Goal: Transaction & Acquisition: Download file/media

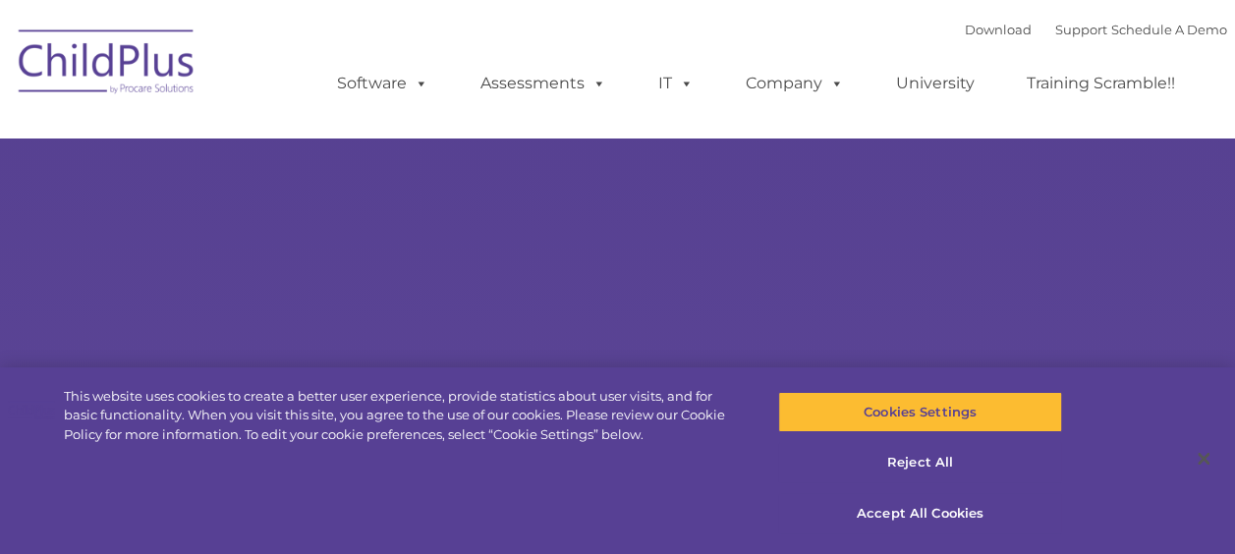
type input ""
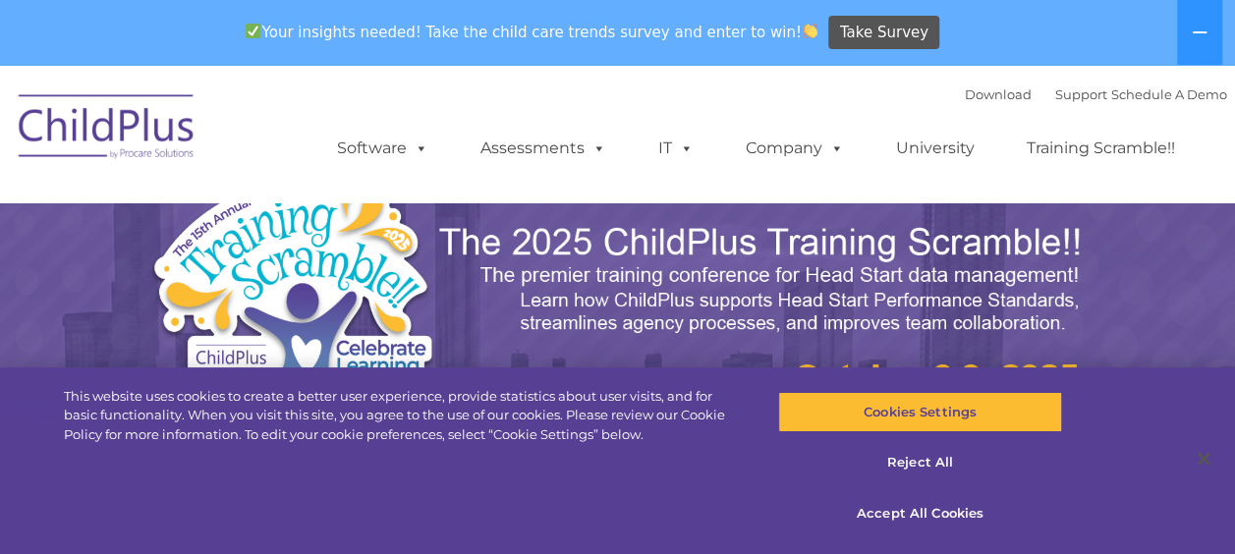
select select "MEDIUM"
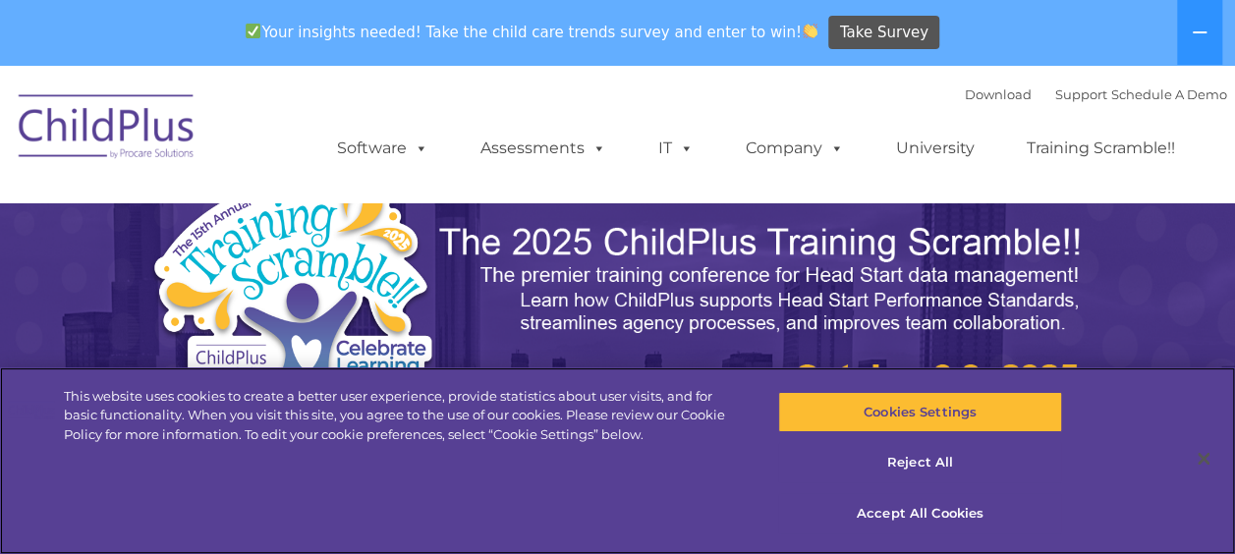
click at [975, 28] on div "Your insights needed! Take the child care trends survey and enter to win! Take …" at bounding box center [590, 33] width 1180 height 64
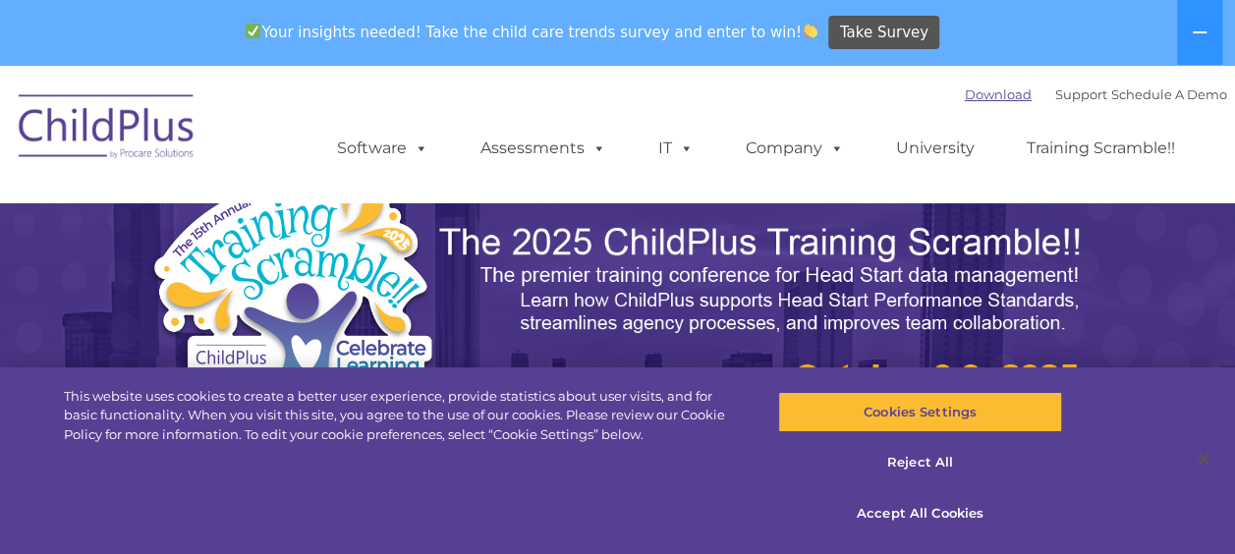
click at [964, 94] on link "Download" at bounding box center [997, 94] width 67 height 16
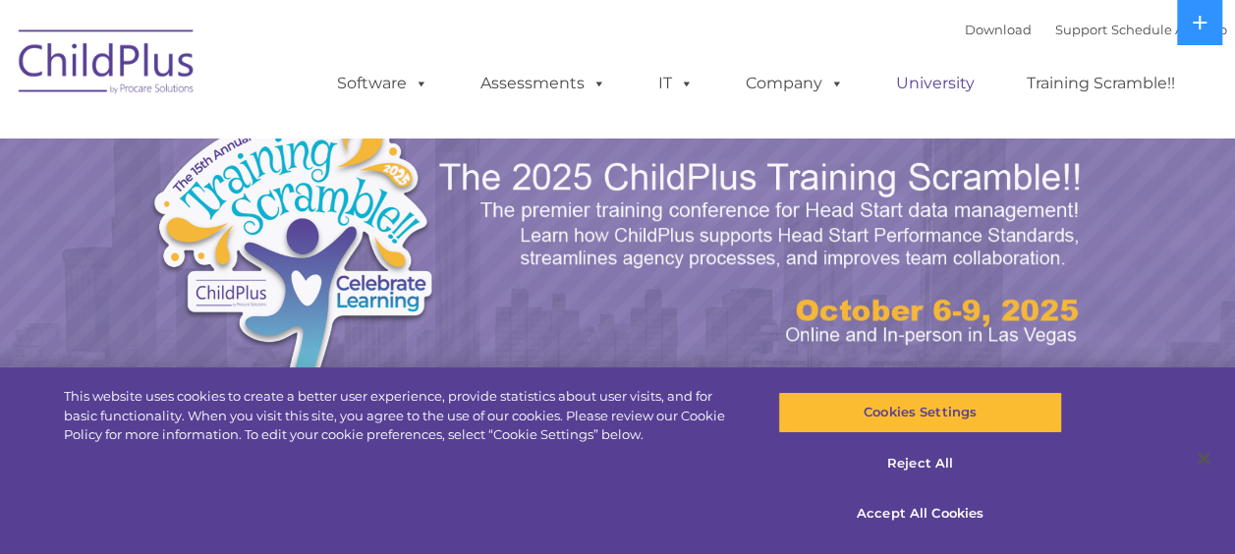
select select "MEDIUM"
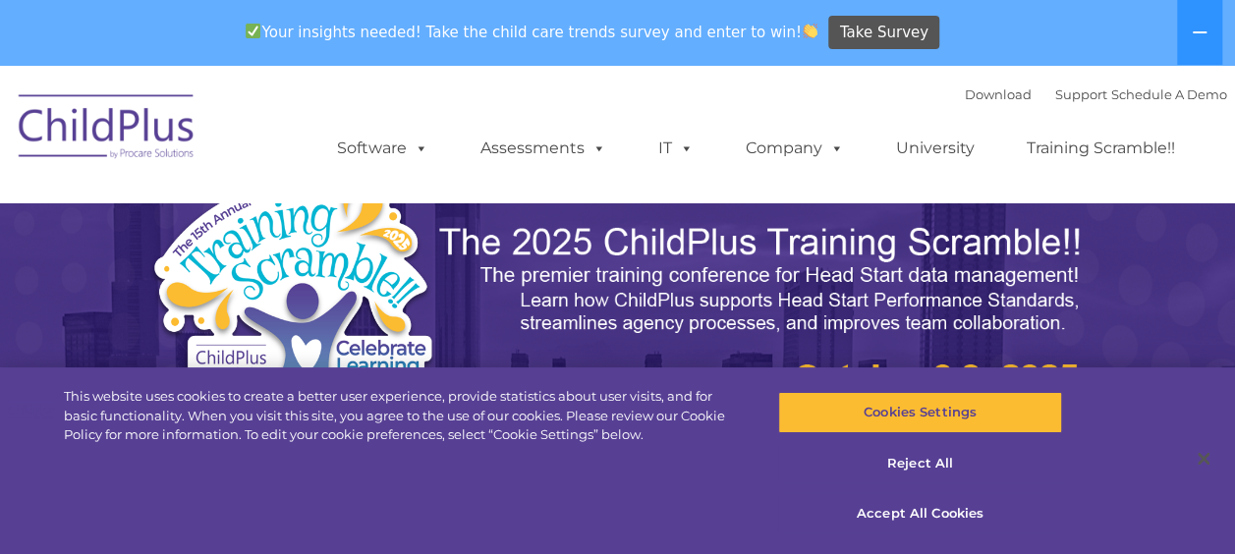
click at [978, 28] on div "Your insights needed! Take the child care trends survey and enter to win! Take …" at bounding box center [590, 33] width 1180 height 64
click at [965, 90] on link "Download" at bounding box center [997, 94] width 67 height 16
